Goal: Browse casually: Explore the website without a specific task or goal

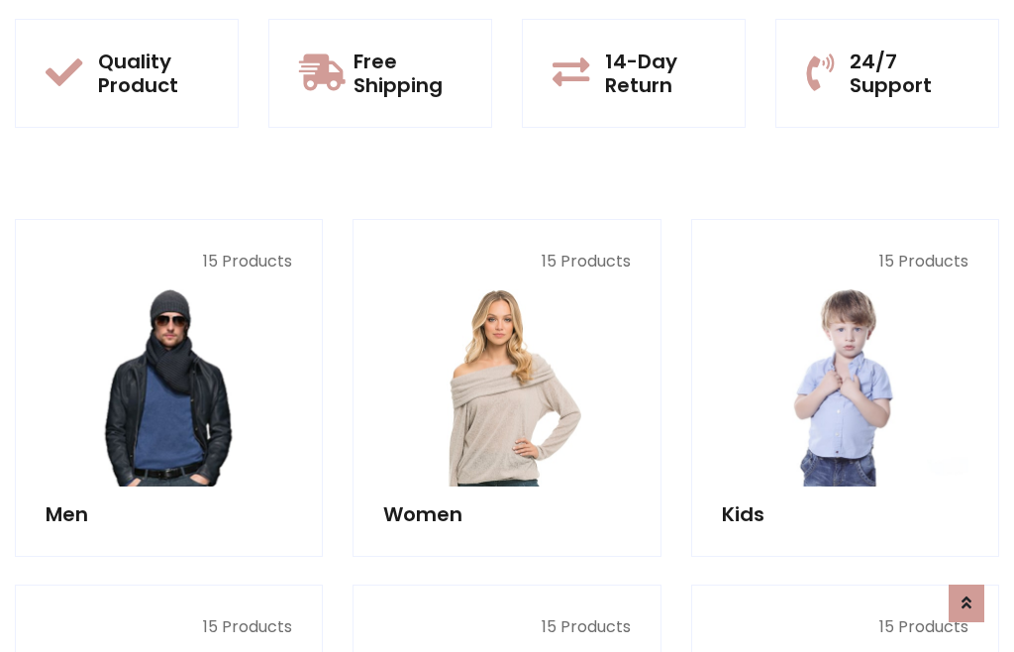
scroll to position [1613, 0]
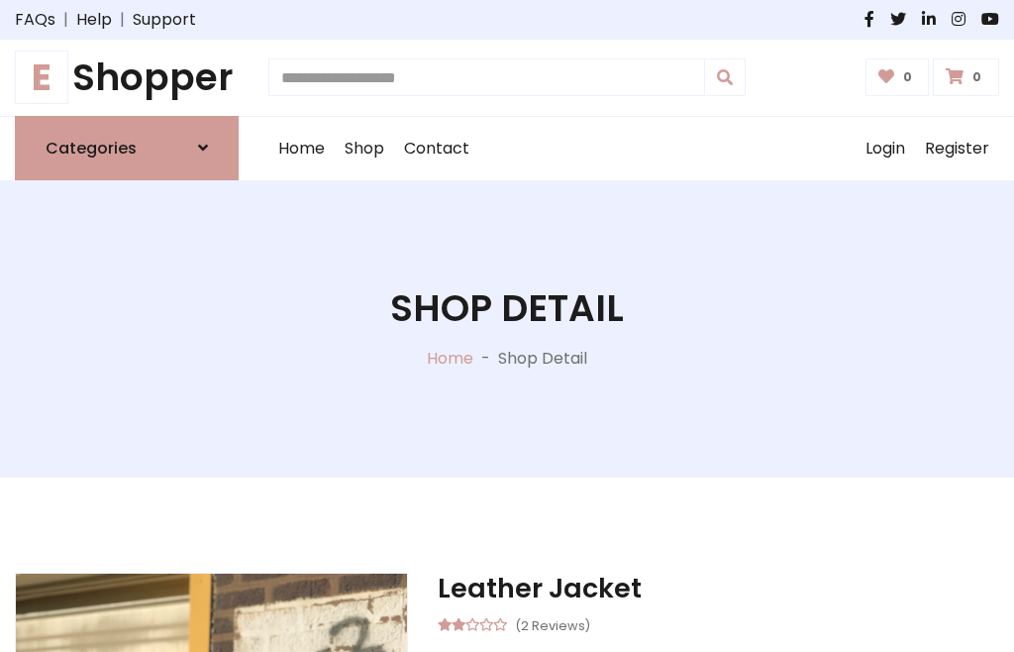
click at [127, 77] on h1 "E Shopper" at bounding box center [127, 77] width 224 height 45
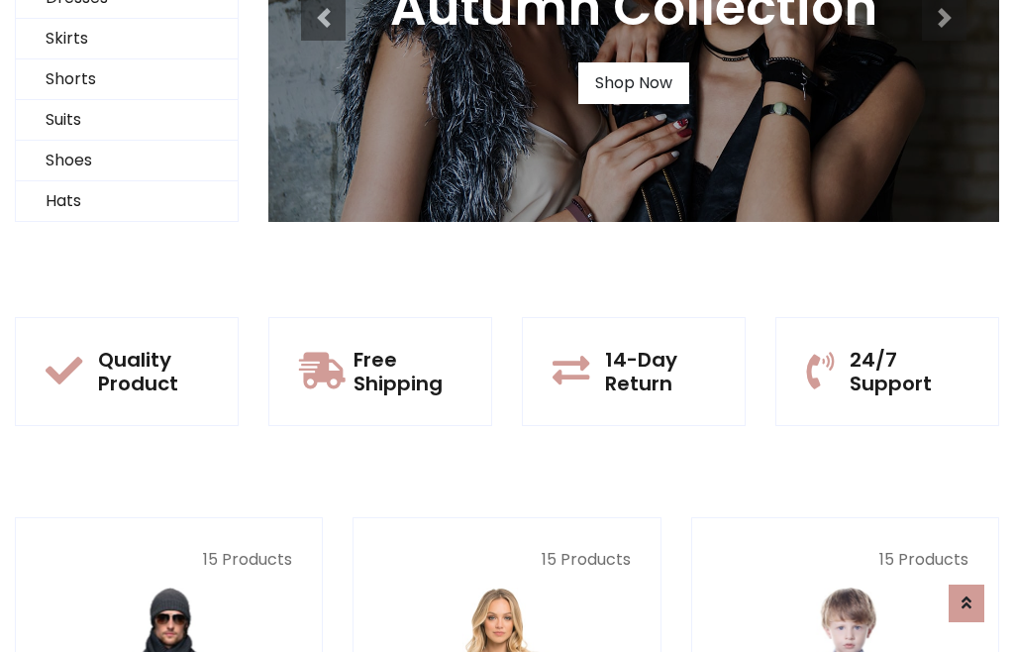
scroll to position [191, 0]
